Goal: Download file/media

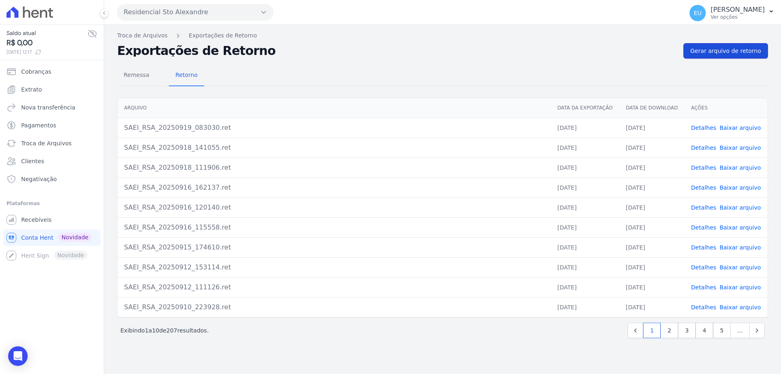
click at [730, 49] on span "Gerar arquivo de retorno" at bounding box center [726, 51] width 71 height 8
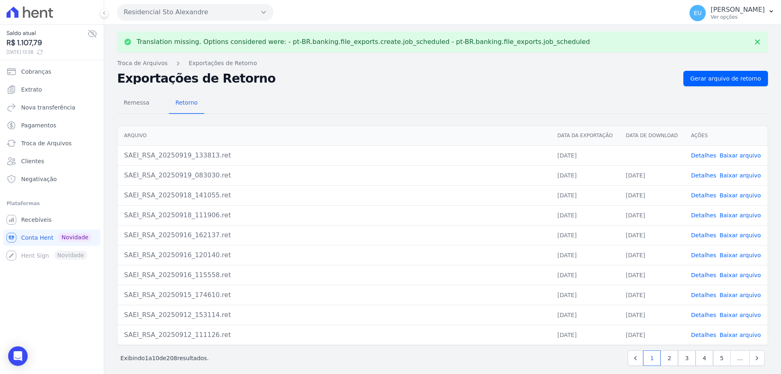
click at [700, 154] on link "Detalhes" at bounding box center [704, 155] width 25 height 7
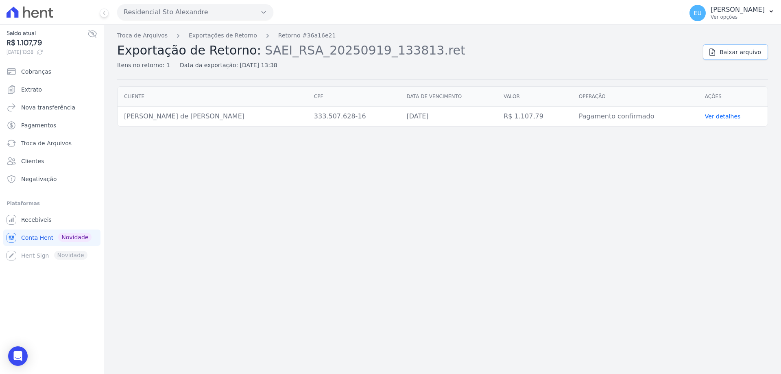
click at [741, 51] on span "Baixar arquivo" at bounding box center [741, 52] width 42 height 8
click at [201, 37] on link "Exportações de Retorno" at bounding box center [223, 35] width 68 height 9
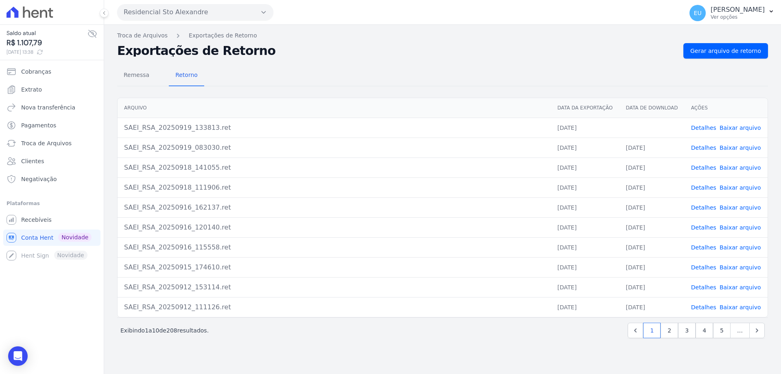
click at [731, 127] on link "Baixar arquivo" at bounding box center [741, 128] width 42 height 7
click at [136, 74] on span "Remessa" at bounding box center [136, 75] width 35 height 16
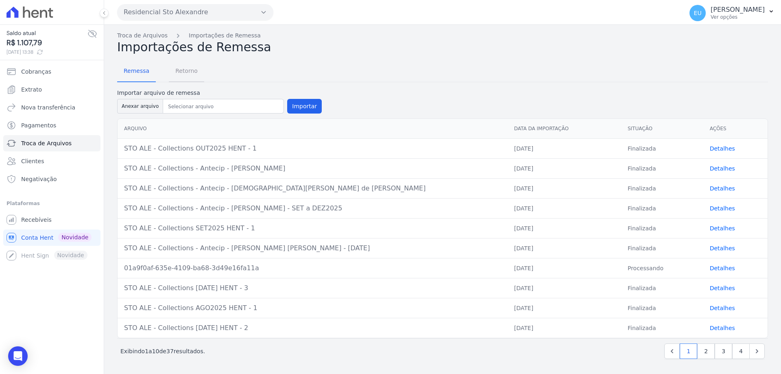
click at [182, 70] on span "Retorno" at bounding box center [187, 71] width 32 height 16
